Goal: Transaction & Acquisition: Purchase product/service

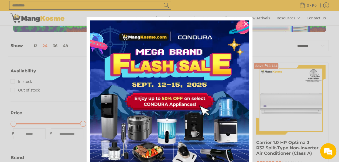
scroll to position [52, 0]
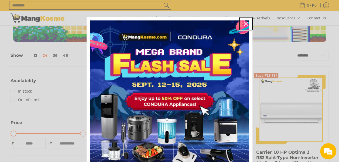
click at [244, 23] on icon "close icon" at bounding box center [246, 24] width 4 height 4
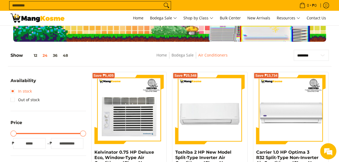
click at [15, 90] on link "In stock" at bounding box center [21, 91] width 21 height 9
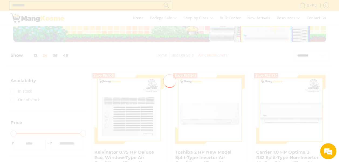
scroll to position [0, 0]
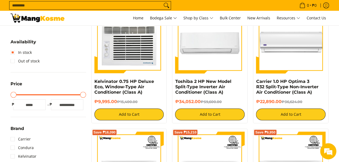
scroll to position [161, 0]
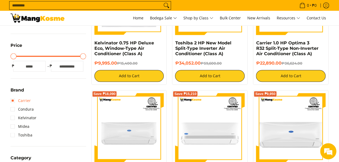
click at [15, 100] on link "Carrier" at bounding box center [21, 100] width 20 height 9
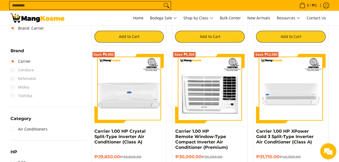
scroll to position [194, 0]
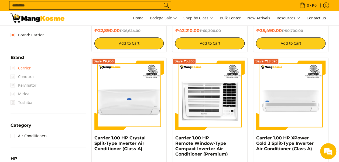
click at [12, 68] on link "Carrier" at bounding box center [21, 68] width 20 height 9
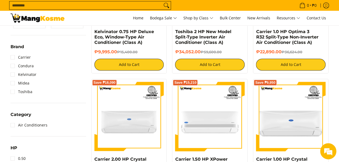
scroll to position [229, 0]
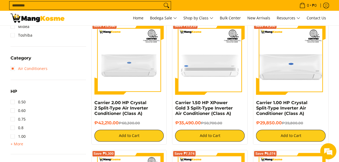
click at [12, 70] on link "Air Conditioners" at bounding box center [29, 68] width 37 height 9
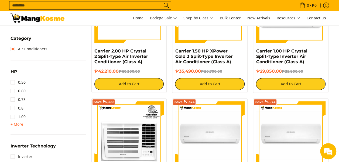
scroll to position [282, 0]
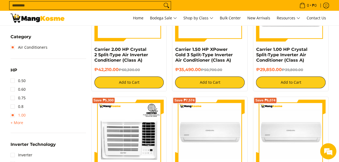
click at [12, 116] on link "1.00" at bounding box center [18, 115] width 15 height 9
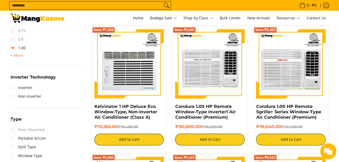
scroll to position [369, 0]
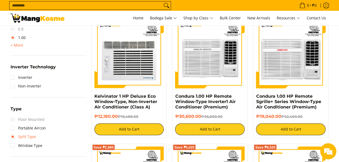
click at [14, 137] on link "Split Type" at bounding box center [23, 137] width 25 height 9
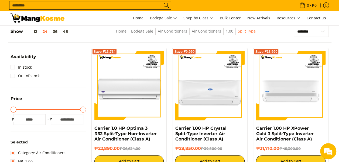
scroll to position [116, 0]
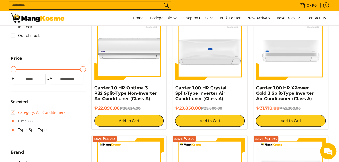
click at [13, 111] on link "Category: Air Conditioners" at bounding box center [38, 112] width 55 height 9
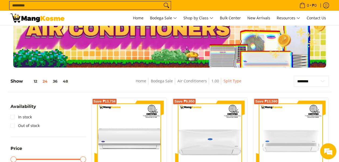
scroll to position [28, 0]
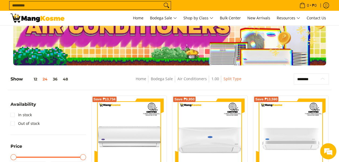
click at [322, 80] on select "**********" at bounding box center [310, 79] width 35 height 11
click at [279, 88] on div "**********" at bounding box center [169, 82] width 323 height 17
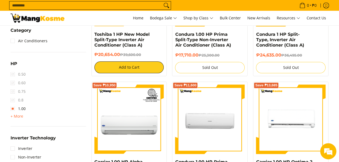
scroll to position [199, 0]
